Goal: Task Accomplishment & Management: Use online tool/utility

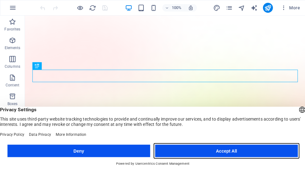
click at [272, 150] on button "Accept All" at bounding box center [226, 151] width 143 height 12
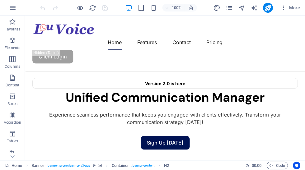
scroll to position [280, 0]
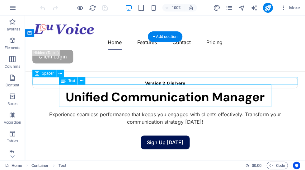
click at [75, 83] on span "Text" at bounding box center [71, 81] width 7 height 4
click at [73, 81] on span "Text" at bounding box center [71, 81] width 7 height 4
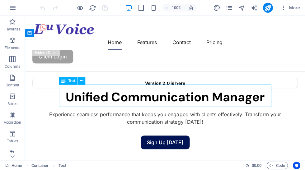
click at [68, 79] on div "Text" at bounding box center [68, 80] width 19 height 7
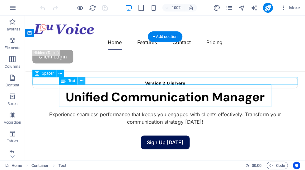
click at [83, 80] on icon at bounding box center [81, 81] width 3 height 7
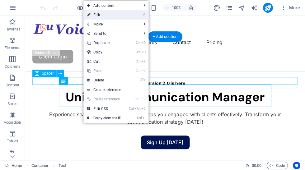
click at [102, 11] on link "⏎ Edit" at bounding box center [104, 14] width 42 height 9
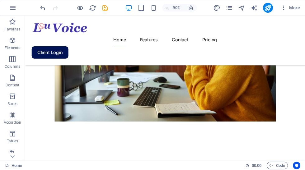
scroll to position [556, 0]
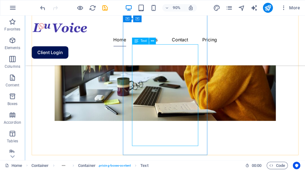
click at [142, 43] on span "Text" at bounding box center [143, 41] width 6 height 3
click at [145, 43] on span "Text" at bounding box center [143, 41] width 6 height 3
click at [142, 43] on div "Text" at bounding box center [140, 41] width 17 height 7
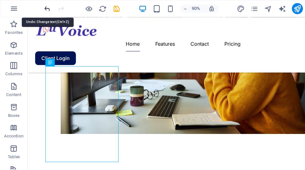
click at [43, 9] on icon "undo" at bounding box center [42, 7] width 7 height 7
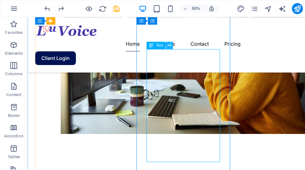
click at [151, 42] on icon at bounding box center [152, 41] width 3 height 6
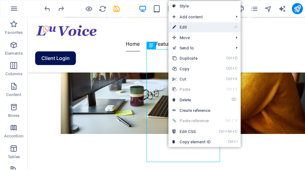
click at [166, 24] on link "⏎ Edit" at bounding box center [173, 24] width 42 height 9
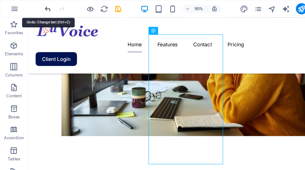
click at [41, 9] on icon "undo" at bounding box center [42, 7] width 7 height 7
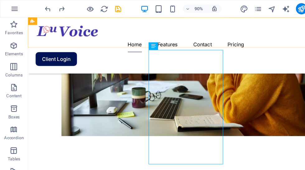
click at [167, 45] on div "Home Features Contact Pricing Client Login" at bounding box center [184, 44] width 312 height 55
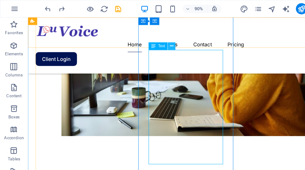
click at [150, 43] on button at bounding box center [152, 41] width 7 height 7
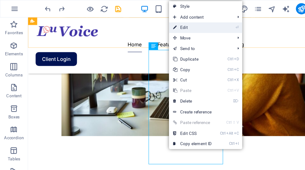
click at [171, 25] on link "⏎ Edit" at bounding box center [171, 24] width 42 height 9
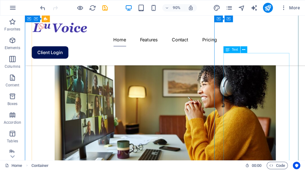
scroll to position [471, 0]
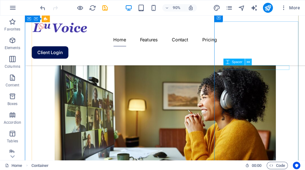
click at [246, 63] on button at bounding box center [248, 62] width 7 height 7
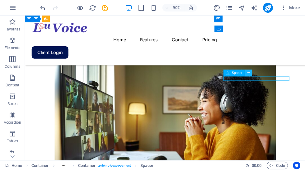
scroll to position [483, 0]
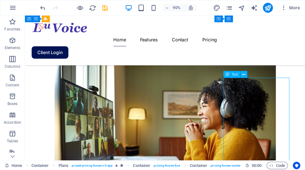
scroll to position [460, 0]
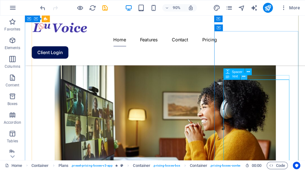
click at [245, 77] on icon at bounding box center [243, 77] width 3 height 6
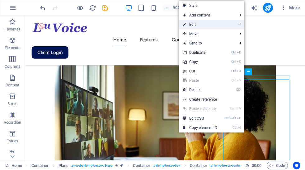
click at [189, 24] on link "⏎ Edit" at bounding box center [200, 24] width 42 height 9
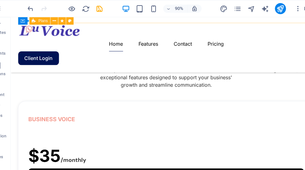
scroll to position [707, 0]
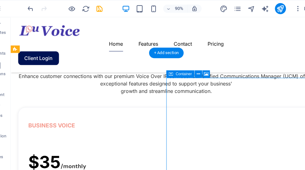
scroll to position [700, 0]
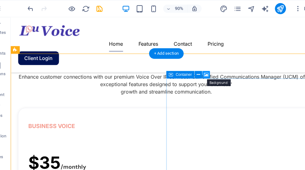
click at [199, 67] on icon at bounding box center [201, 67] width 4 height 6
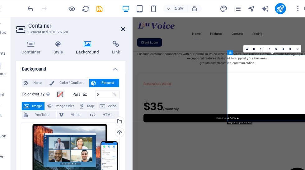
click at [124, 27] on icon at bounding box center [126, 26] width 4 height 5
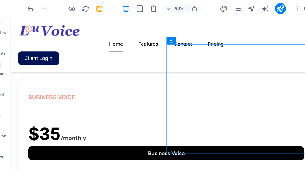
scroll to position [728, 0]
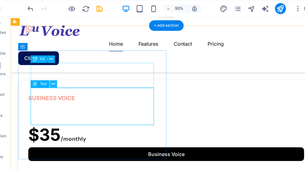
click at [62, 77] on icon at bounding box center [63, 76] width 3 height 6
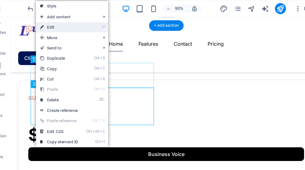
click at [49, 25] on link "⏎ Edit" at bounding box center [69, 24] width 42 height 9
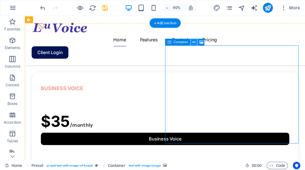
click at [193, 43] on icon at bounding box center [194, 42] width 3 height 6
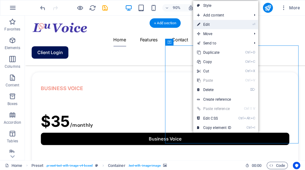
click at [218, 24] on link "⏎ Edit" at bounding box center [214, 24] width 42 height 9
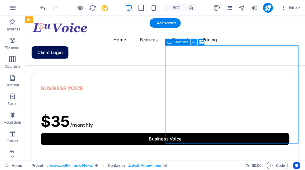
click at [193, 41] on icon at bounding box center [194, 42] width 3 height 6
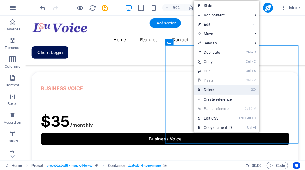
click at [206, 90] on link "⌦ Delete" at bounding box center [215, 89] width 42 height 9
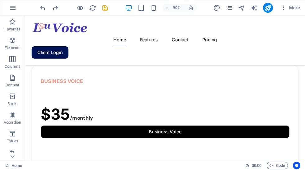
scroll to position [735, 0]
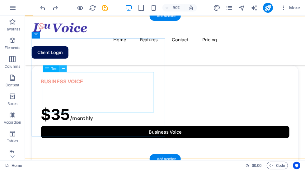
click at [65, 70] on button at bounding box center [63, 68] width 7 height 7
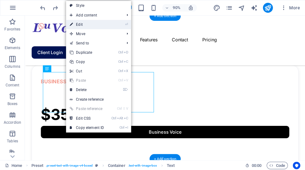
click at [82, 28] on link "⏎ Edit" at bounding box center [87, 24] width 42 height 9
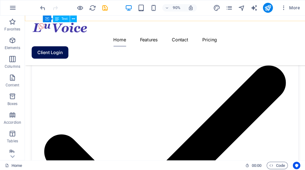
scroll to position [902, 0]
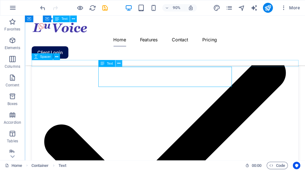
click at [118, 64] on icon at bounding box center [118, 63] width 3 height 6
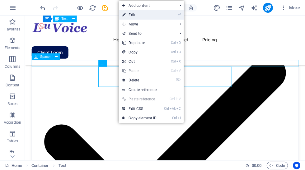
click at [136, 17] on link "⏎ Edit" at bounding box center [140, 14] width 42 height 9
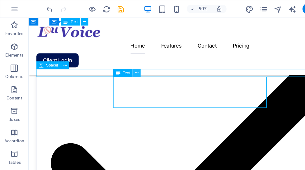
click at [119, 63] on icon at bounding box center [118, 63] width 3 height 6
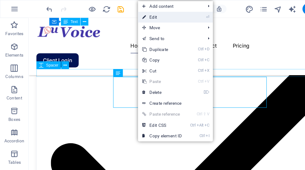
click at [142, 18] on link "⏎ Edit" at bounding box center [141, 14] width 42 height 9
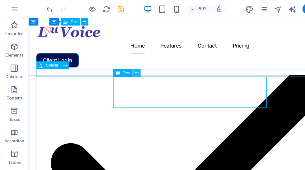
click at [119, 64] on icon at bounding box center [118, 63] width 3 height 6
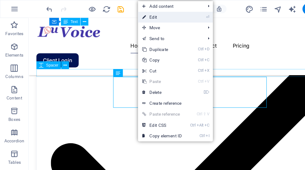
click at [135, 15] on link "⏎ Edit" at bounding box center [141, 14] width 42 height 9
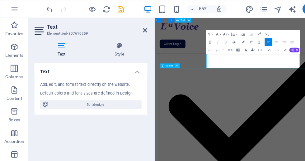
click at [152, 57] on button at bounding box center [154, 57] width 4 height 4
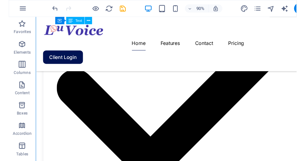
scroll to position [971, 0]
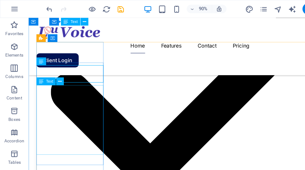
click at [53, 72] on icon at bounding box center [51, 71] width 3 height 6
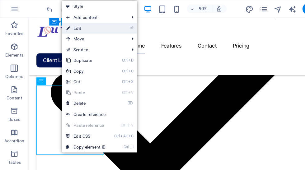
click at [69, 25] on link "⏎ Edit" at bounding box center [75, 24] width 42 height 9
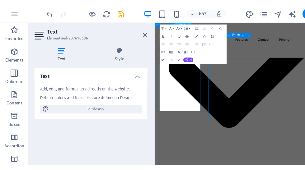
scroll to position [956, 0]
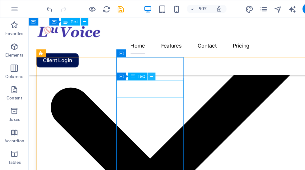
click at [133, 68] on icon at bounding box center [131, 67] width 3 height 6
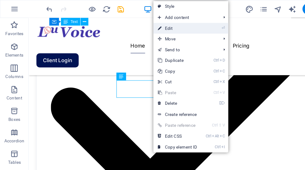
click at [150, 25] on link "⏎ Edit" at bounding box center [154, 24] width 42 height 9
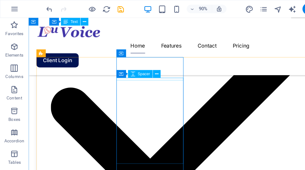
click at [132, 68] on div "Container Spacer" at bounding box center [122, 64] width 42 height 7
click at [132, 67] on icon at bounding box center [131, 67] width 3 height 6
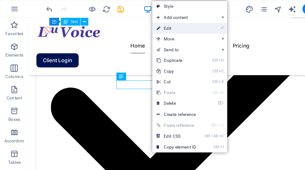
click at [150, 25] on link "⏎ Edit" at bounding box center [153, 24] width 42 height 9
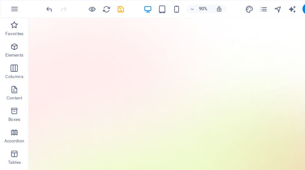
scroll to position [0, 0]
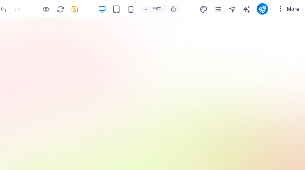
click at [280, 9] on span "More" at bounding box center [290, 8] width 20 height 6
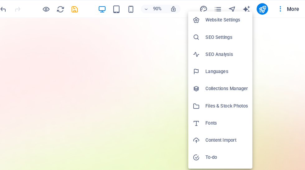
click at [250, 121] on div at bounding box center [152, 85] width 305 height 170
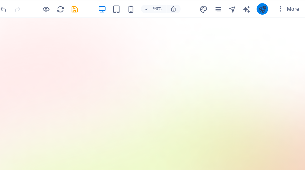
click at [264, 8] on icon "publish" at bounding box center [267, 7] width 7 height 7
